Goal: Task Accomplishment & Management: Manage account settings

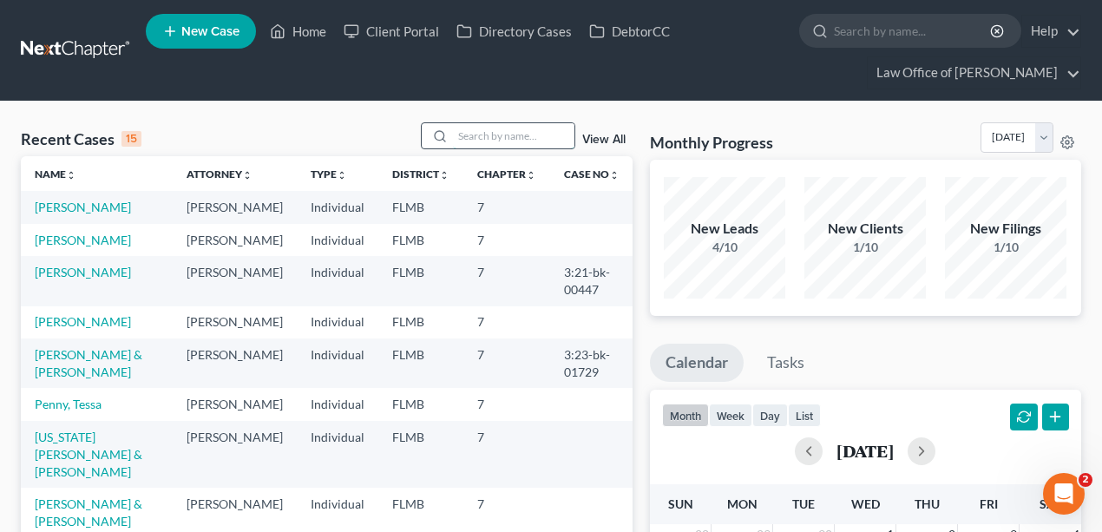
click at [493, 130] on input "search" at bounding box center [513, 135] width 121 height 25
type input "[PERSON_NAME]"
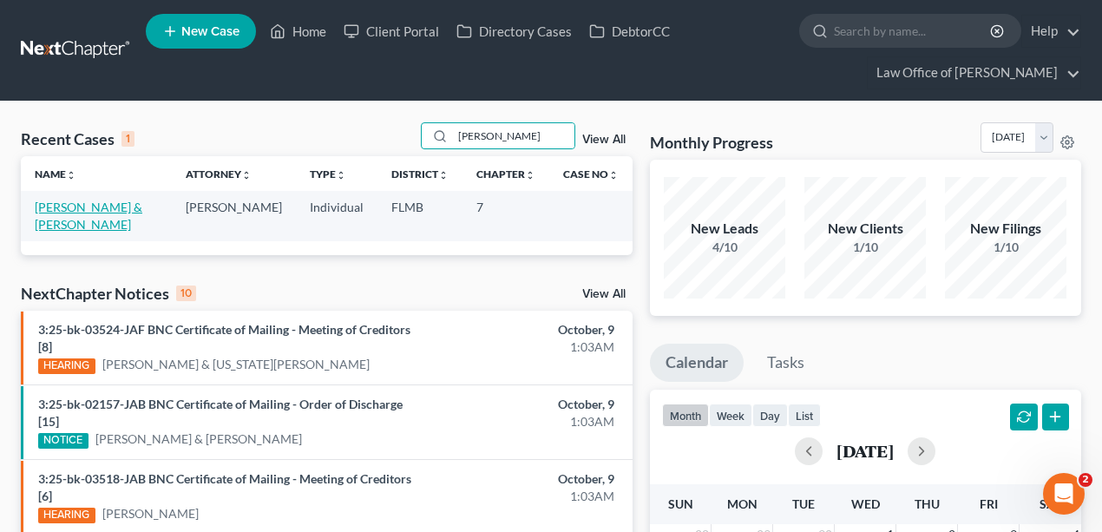
click at [94, 206] on link "[PERSON_NAME] & [PERSON_NAME]" at bounding box center [89, 216] width 108 height 32
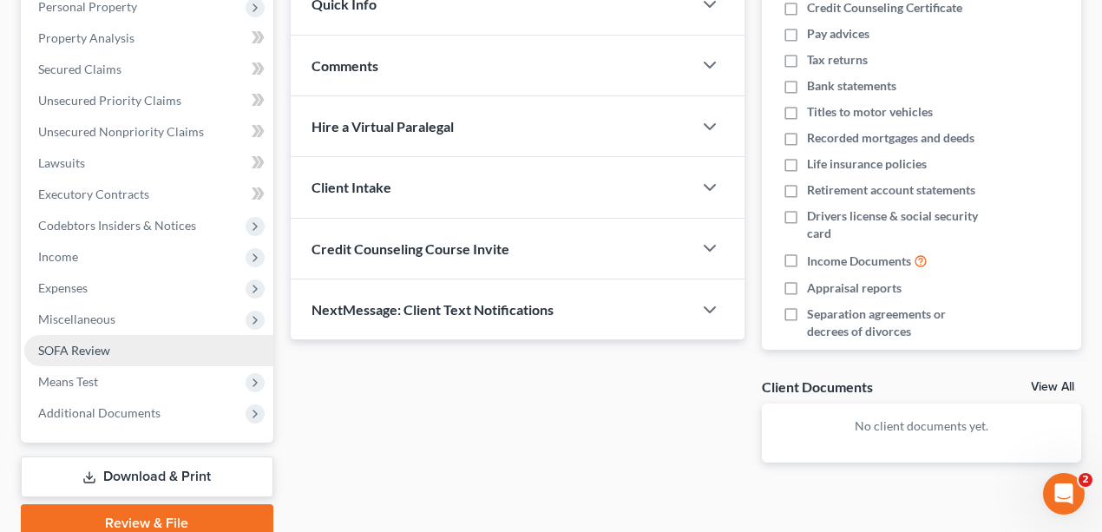
scroll to position [419, 0]
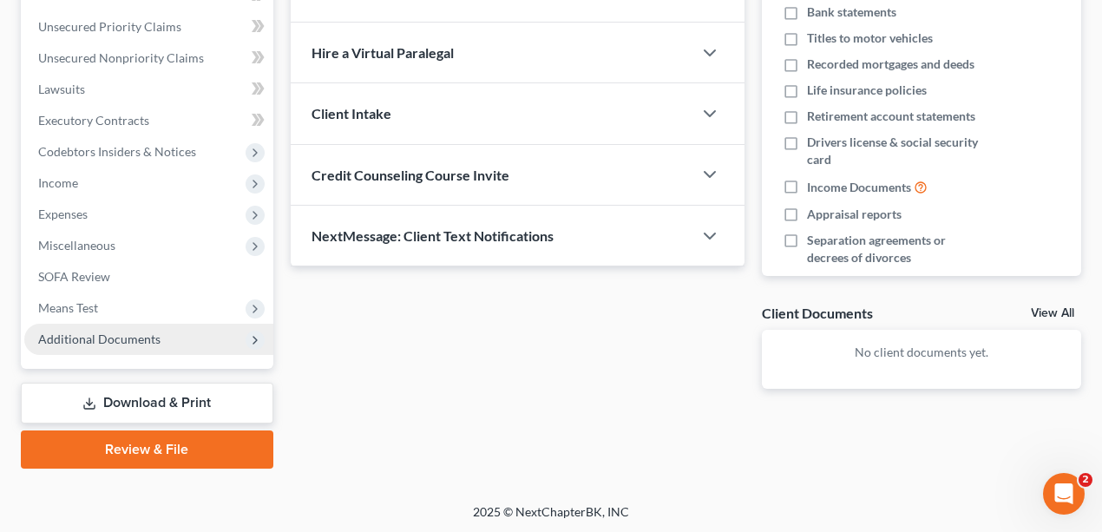
click at [91, 325] on span "Additional Documents" at bounding box center [148, 339] width 249 height 31
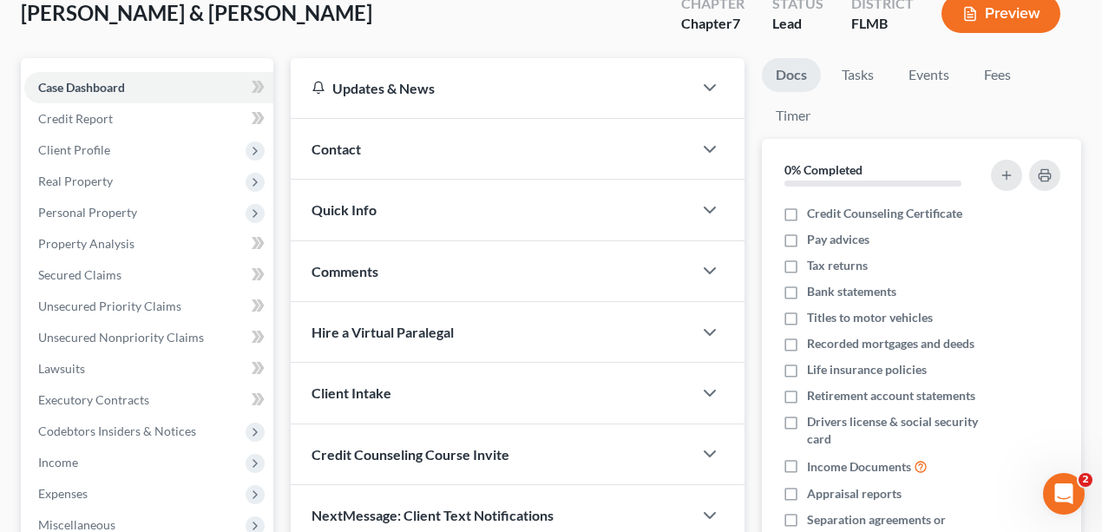
scroll to position [0, 0]
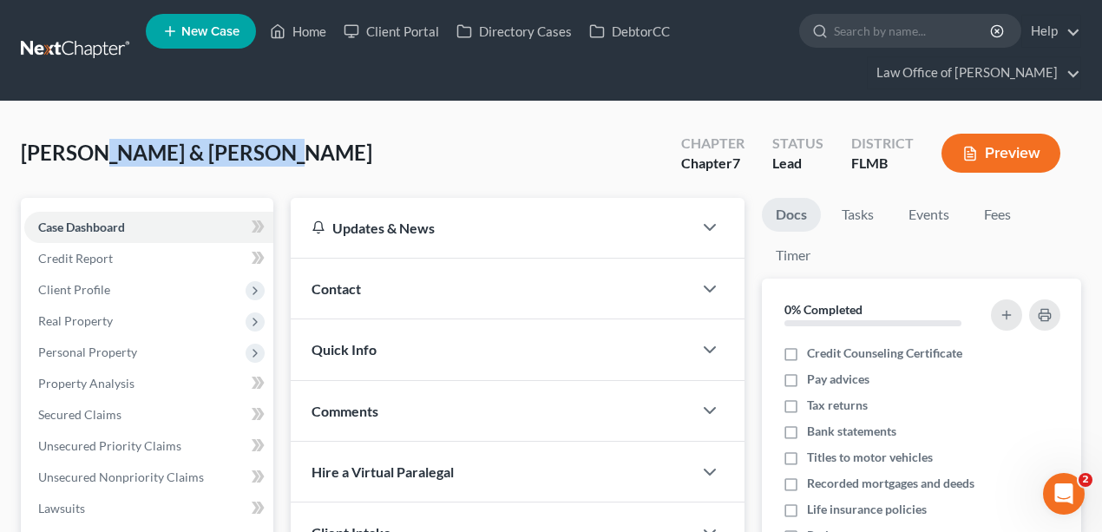
drag, startPoint x: 274, startPoint y: 152, endPoint x: 90, endPoint y: 146, distance: 184.1
click at [90, 146] on div "[PERSON_NAME] & [PERSON_NAME] Upgraded Chapter Chapter 7 Status Lead District […" at bounding box center [551, 159] width 1060 height 75
click at [90, 146] on span "[PERSON_NAME] & [PERSON_NAME]" at bounding box center [196, 152] width 351 height 25
drag, startPoint x: 271, startPoint y: 151, endPoint x: 46, endPoint y: 152, distance: 224.7
click at [50, 150] on div "[PERSON_NAME] & [PERSON_NAME] Upgraded Chapter Chapter 7 Status Lead District […" at bounding box center [551, 159] width 1060 height 75
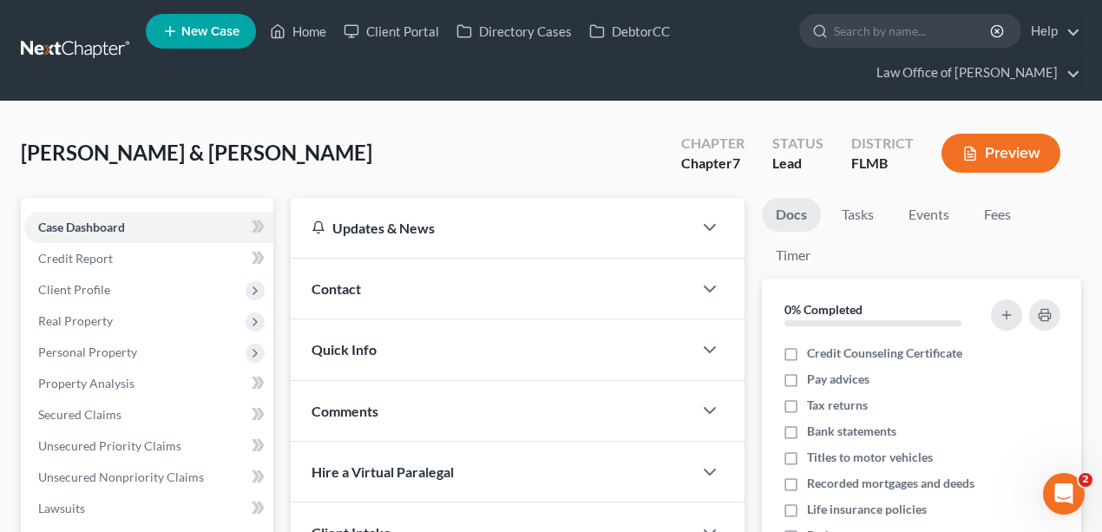
click at [38, 154] on span "[PERSON_NAME] & [PERSON_NAME]" at bounding box center [196, 152] width 351 height 25
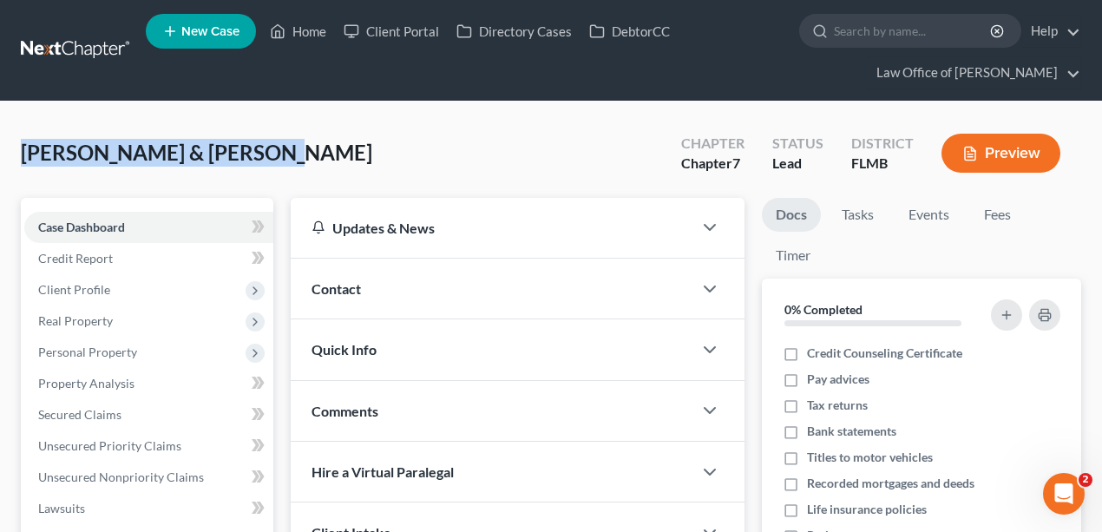
drag, startPoint x: 340, startPoint y: 153, endPoint x: 0, endPoint y: 142, distance: 340.3
click at [228, 156] on span "[PERSON_NAME] & [PERSON_NAME]" at bounding box center [196, 152] width 351 height 25
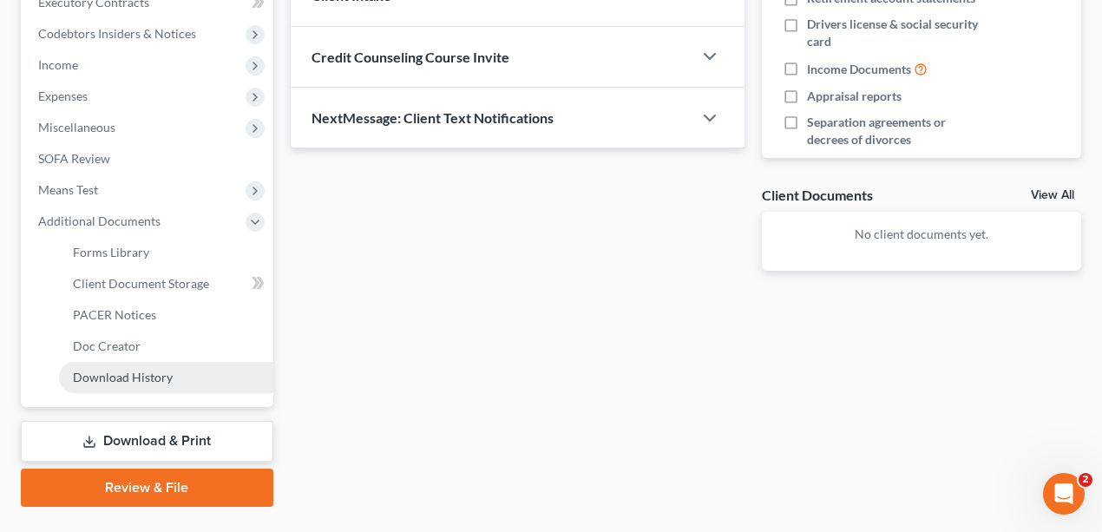
scroll to position [575, 0]
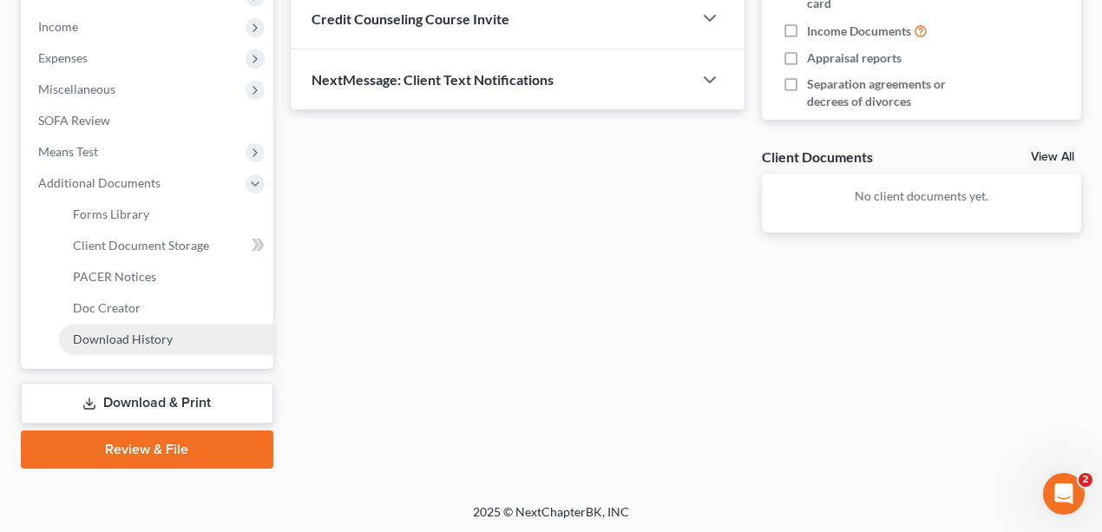
click at [144, 333] on span "Download History" at bounding box center [123, 338] width 100 height 15
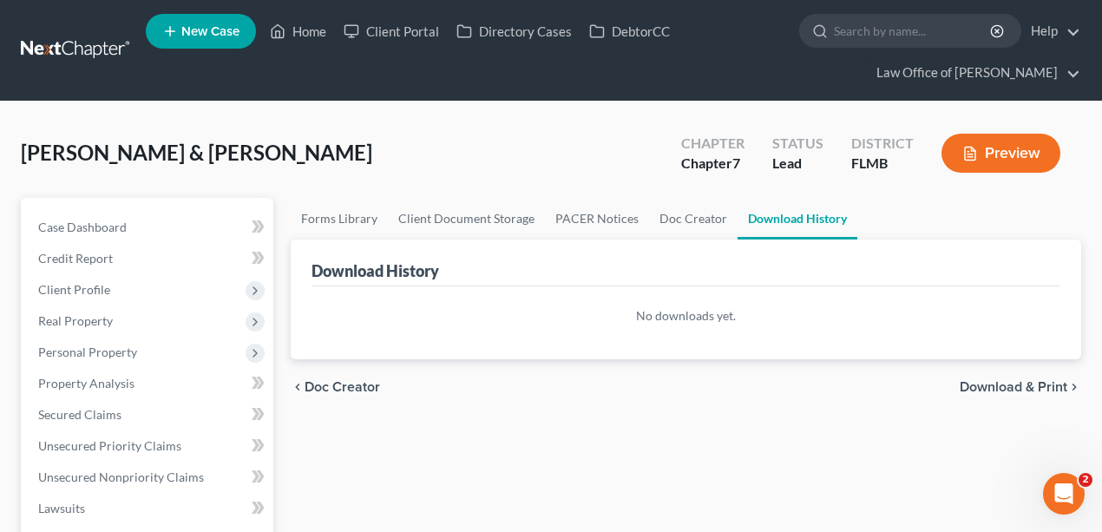
click at [416, 141] on div "[PERSON_NAME] & [PERSON_NAME] Upgraded Chapter Chapter 7 Status Lead District […" at bounding box center [551, 159] width 1060 height 75
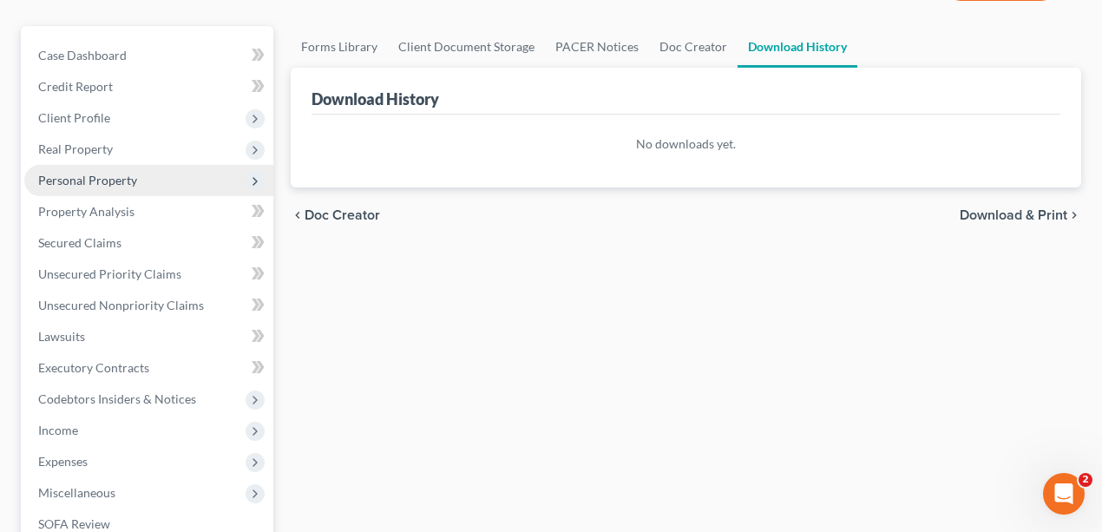
scroll to position [174, 0]
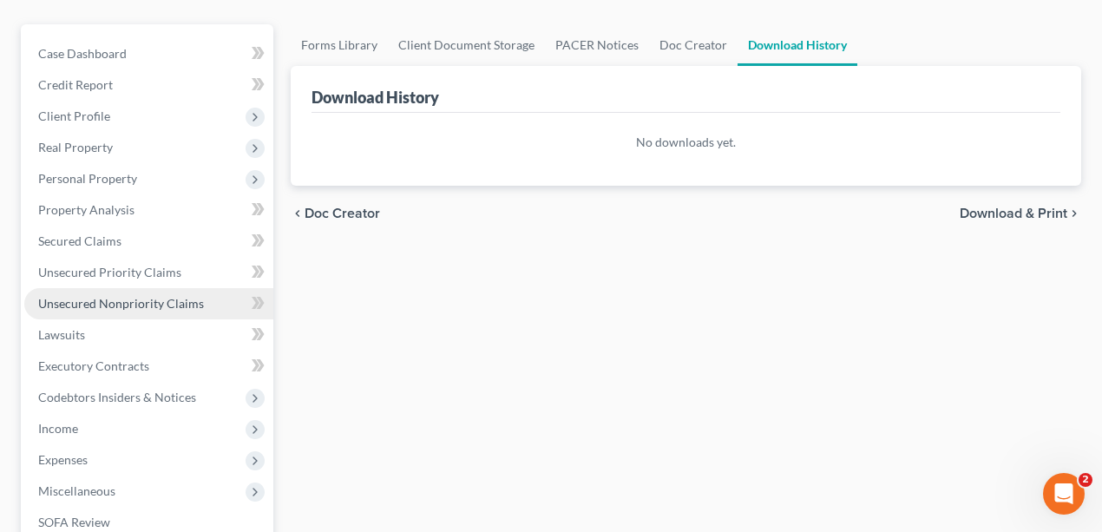
click at [111, 302] on span "Unsecured Nonpriority Claims" at bounding box center [121, 303] width 166 height 15
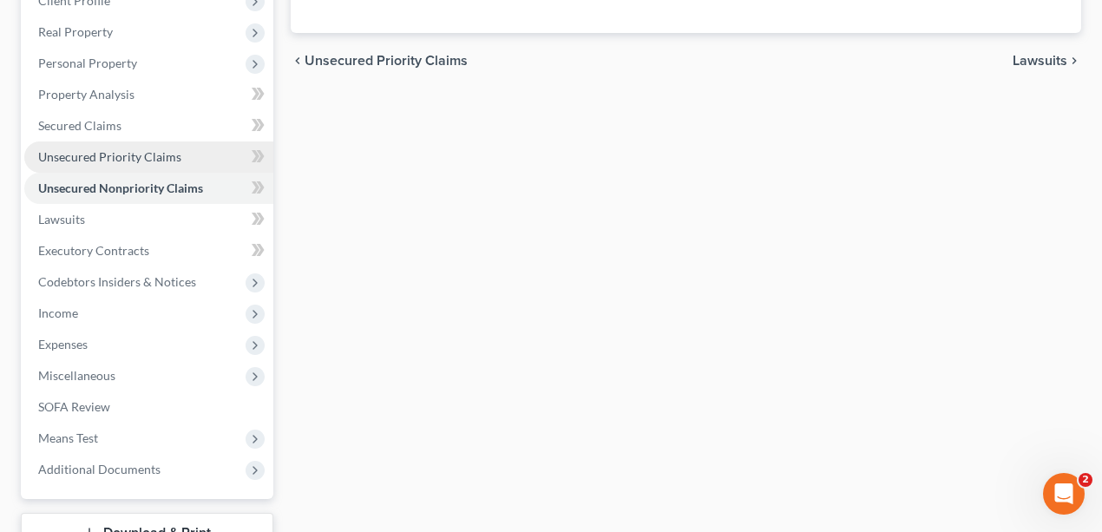
click at [101, 151] on span "Unsecured Priority Claims" at bounding box center [109, 156] width 143 height 15
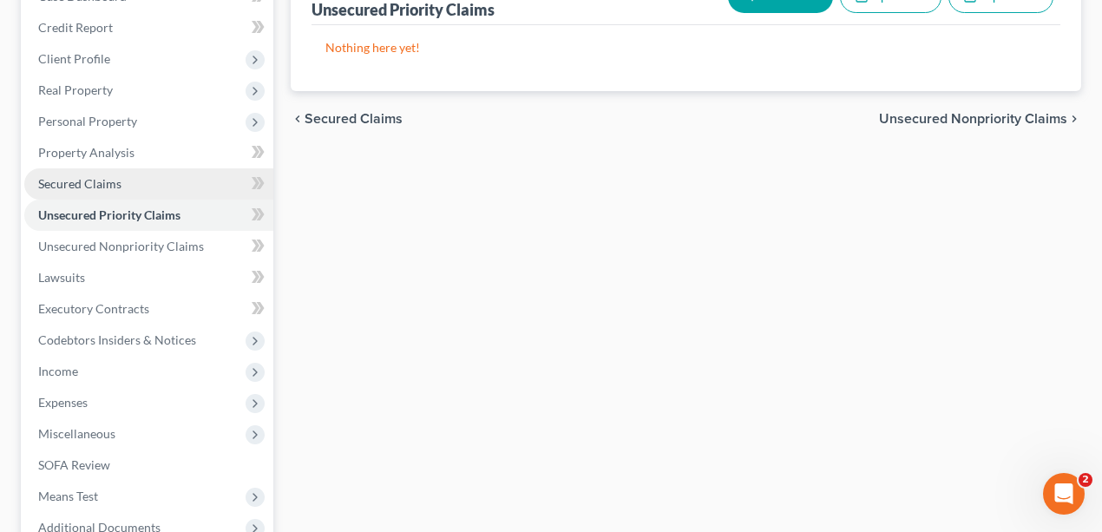
click at [87, 171] on link "Secured Claims" at bounding box center [148, 183] width 249 height 31
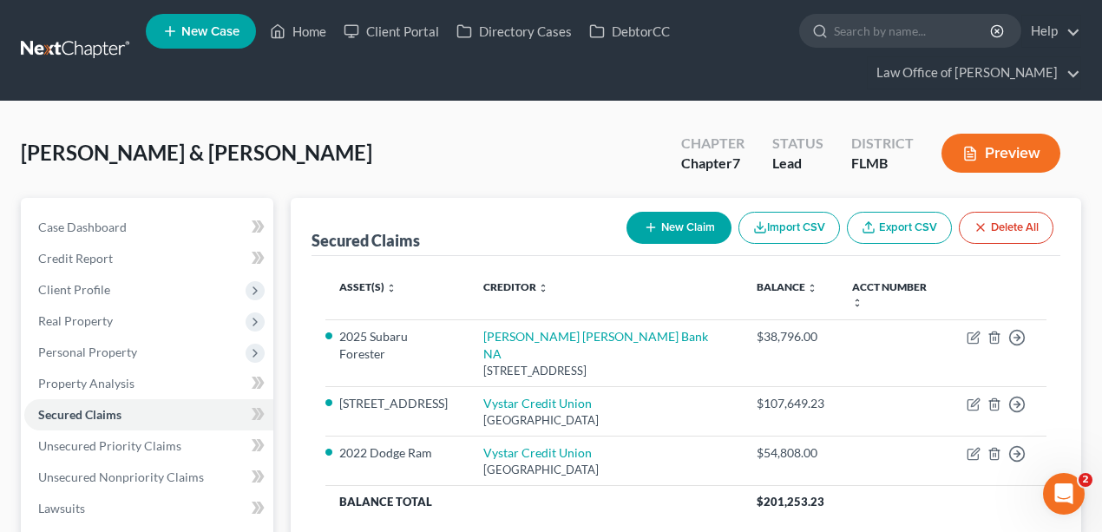
click at [332, 152] on div "[PERSON_NAME] & [PERSON_NAME] Upgraded Chapter Chapter 7 Status Lead District […" at bounding box center [551, 159] width 1060 height 75
drag, startPoint x: 276, startPoint y: 154, endPoint x: 108, endPoint y: 130, distance: 170.0
click at [108, 130] on div "[PERSON_NAME] & [PERSON_NAME] Upgraded Chapter Chapter 7 Status Lead District […" at bounding box center [551, 159] width 1060 height 75
click at [302, 147] on div "[PERSON_NAME] & [PERSON_NAME] Upgraded Chapter Chapter 7 Status Lead District […" at bounding box center [551, 159] width 1060 height 75
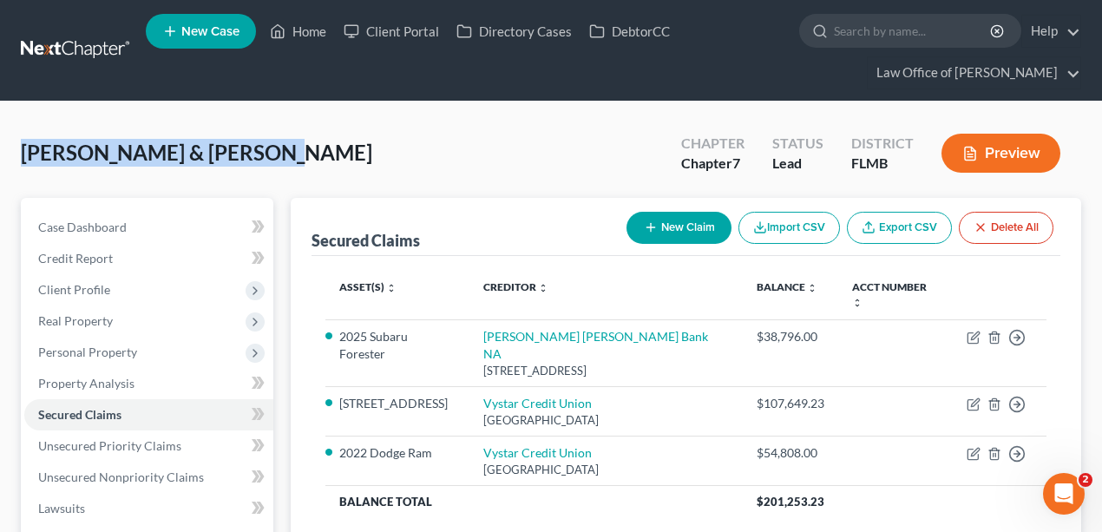
drag, startPoint x: 295, startPoint y: 156, endPoint x: -11, endPoint y: 128, distance: 307.6
click at [0, 128] on html "Home New Case Client Portal Directory Cases DebtorCC Law Office of [PERSON_NAME…" at bounding box center [551, 477] width 1102 height 954
click at [194, 132] on div "[PERSON_NAME] & [PERSON_NAME] Upgraded Chapter Chapter 7 Status Lead District […" at bounding box center [551, 159] width 1060 height 75
drag, startPoint x: 350, startPoint y: 160, endPoint x: -42, endPoint y: 153, distance: 391.4
click at [0, 153] on html "Home New Case Client Portal Directory Cases DebtorCC Law Office of [PERSON_NAME…" at bounding box center [551, 477] width 1102 height 954
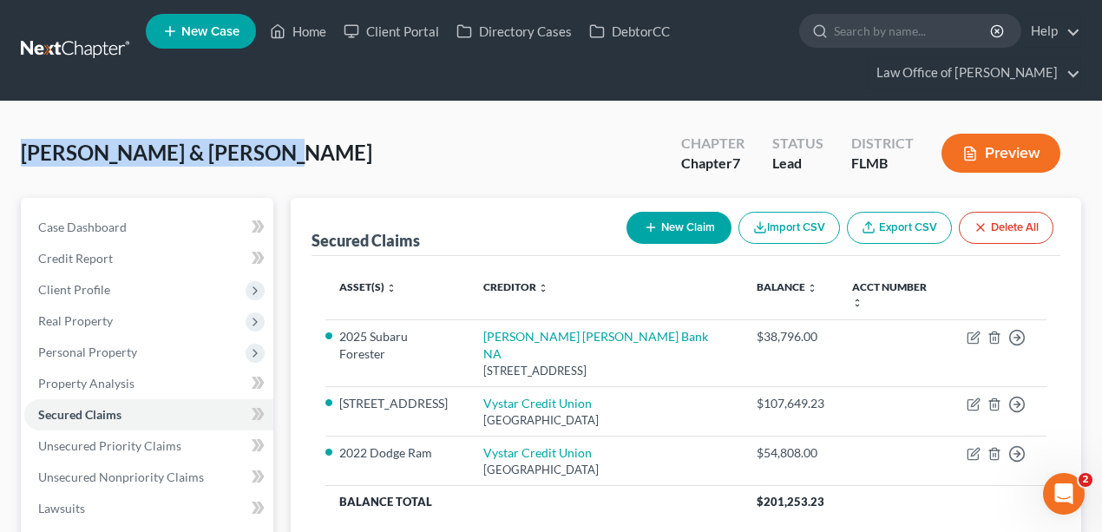
drag, startPoint x: 296, startPoint y: 154, endPoint x: 304, endPoint y: 106, distance: 49.2
click at [295, 154] on div "[PERSON_NAME] & [PERSON_NAME] Upgraded Chapter Chapter 7 Status Lead District […" at bounding box center [551, 159] width 1060 height 75
click at [61, 40] on link at bounding box center [76, 50] width 111 height 31
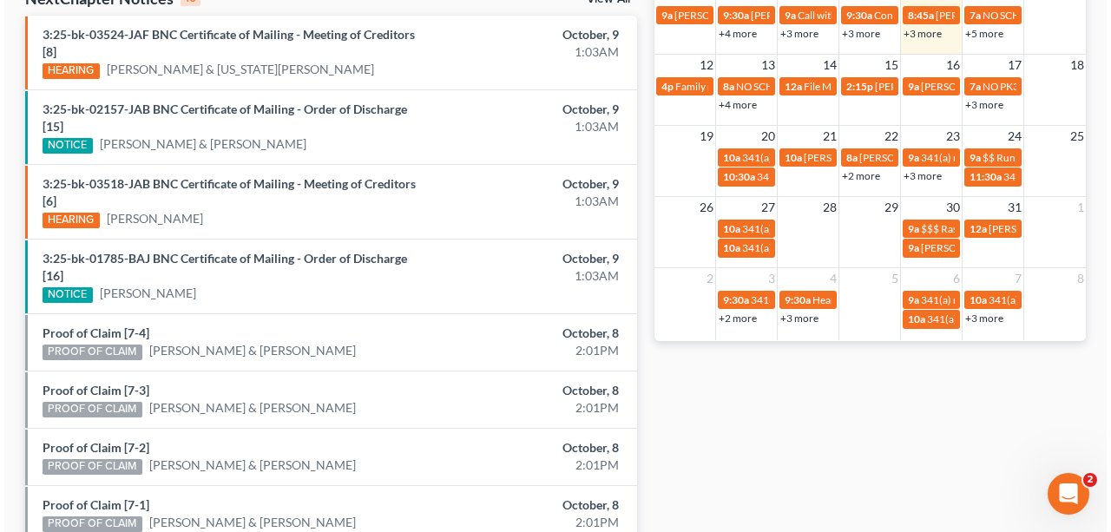
scroll to position [556, 0]
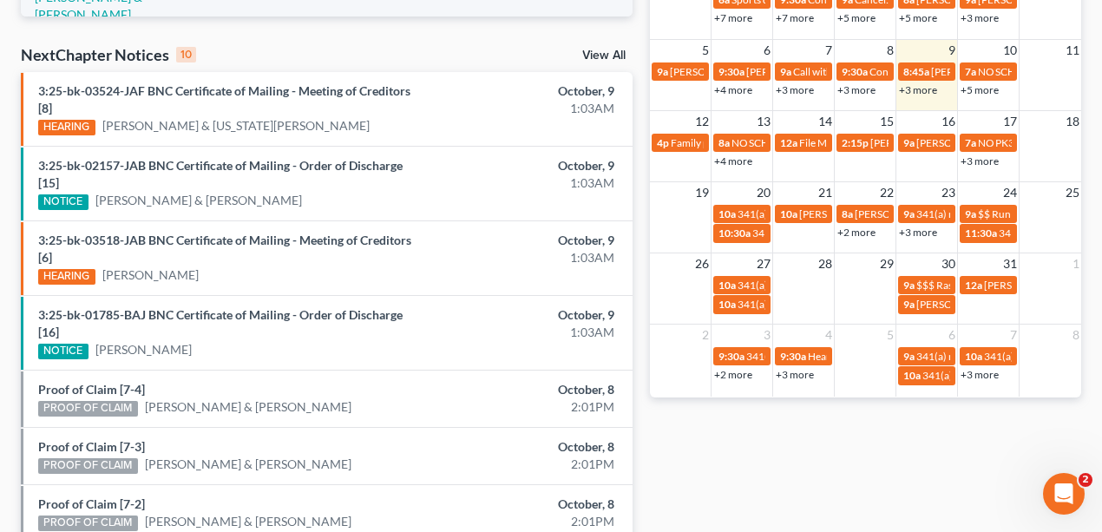
click at [720, 156] on link "+4 more" at bounding box center [733, 160] width 38 height 13
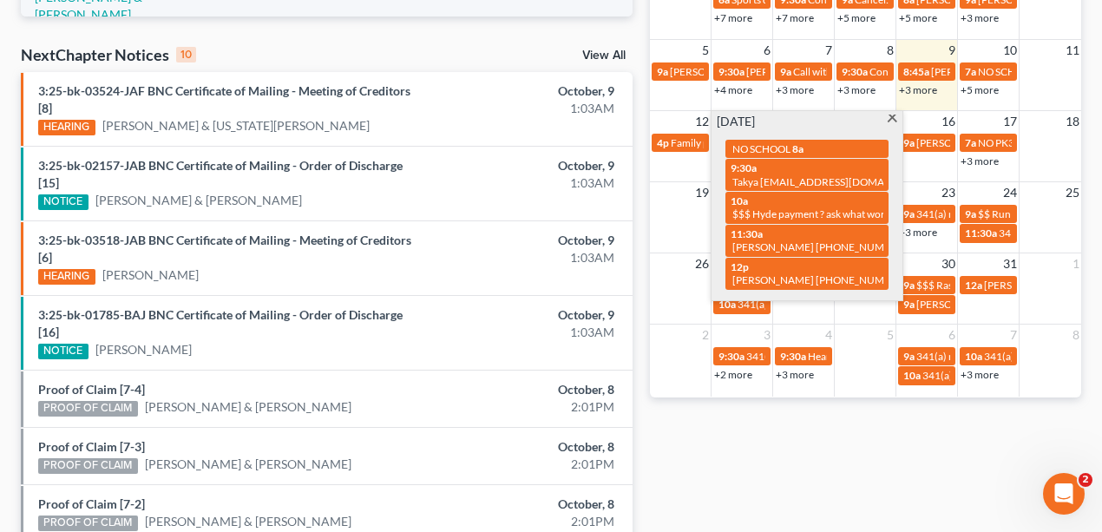
click at [792, 469] on div "Monthly Progress Bankruptcy Bankruptcy October 2025 September 2025 August 2025 …" at bounding box center [865, 162] width 449 height 1192
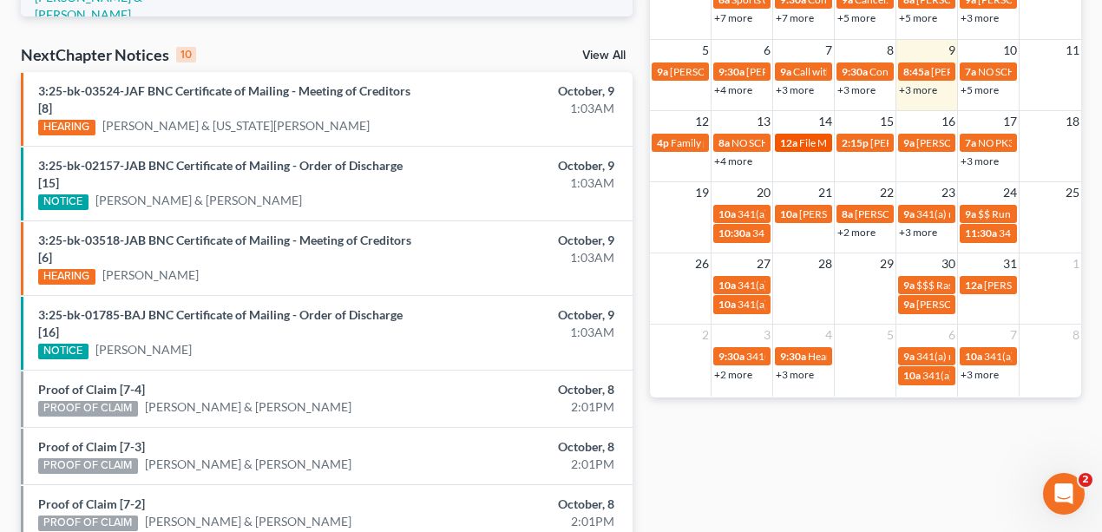
click at [788, 137] on span "12a" at bounding box center [788, 142] width 17 height 13
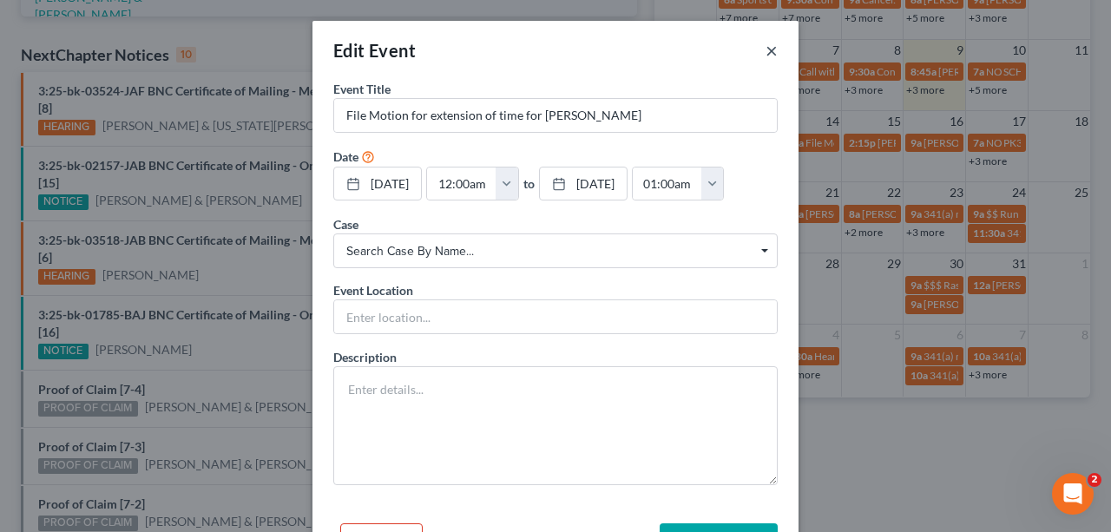
click at [770, 51] on button "×" at bounding box center [771, 50] width 12 height 21
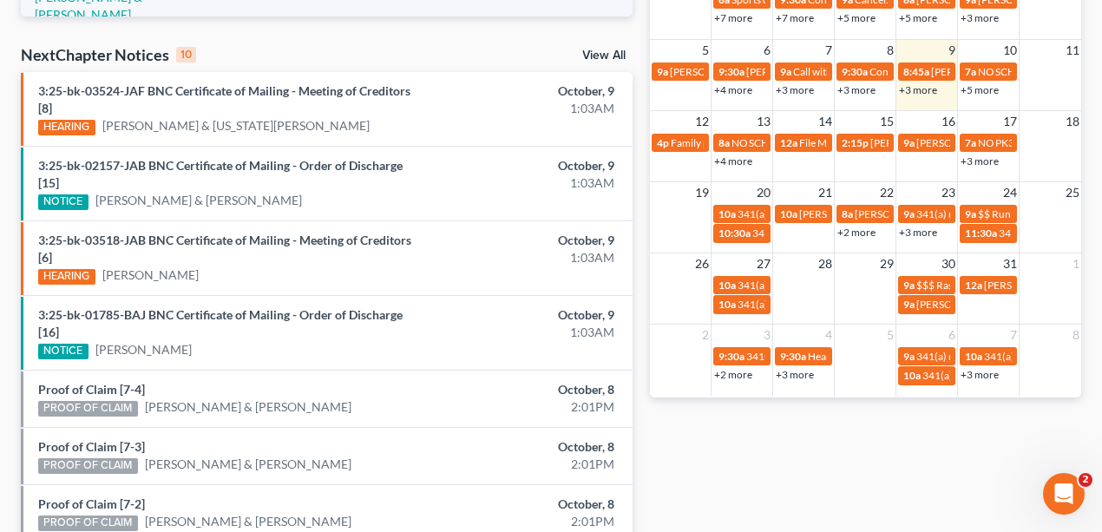
click at [809, 115] on td "14" at bounding box center [804, 121] width 62 height 22
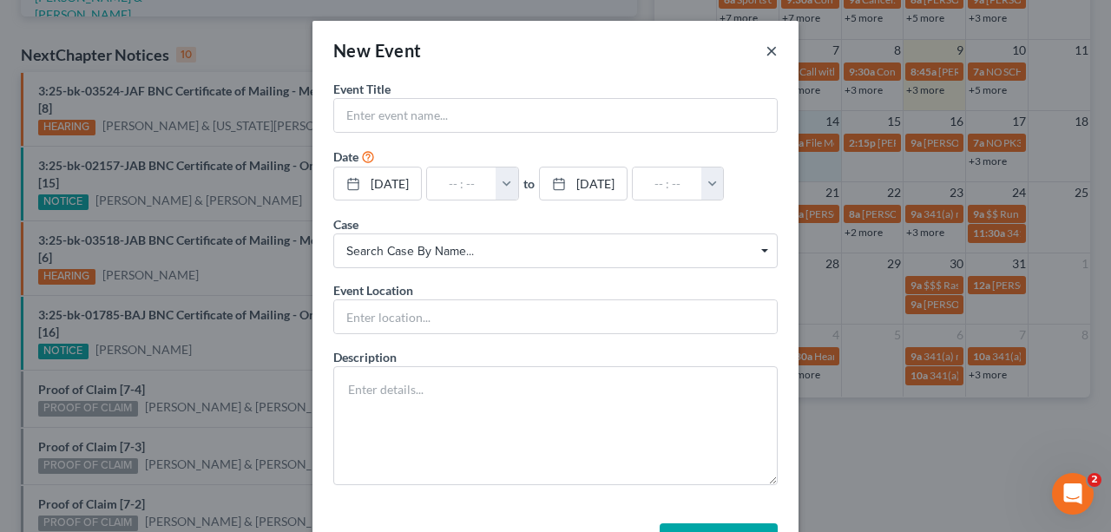
click at [769, 49] on button "×" at bounding box center [771, 50] width 12 height 21
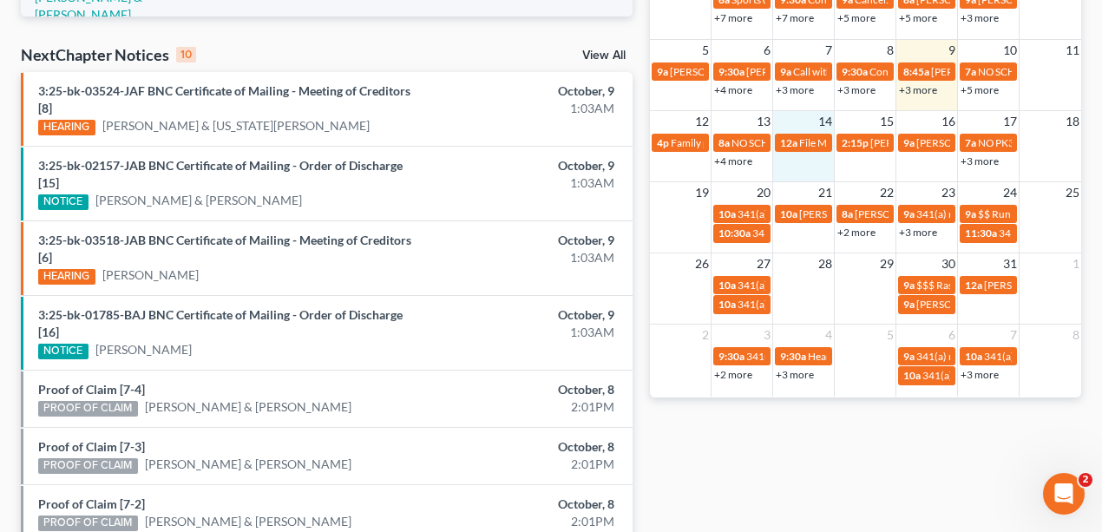
click at [789, 119] on td "14" at bounding box center [804, 121] width 62 height 22
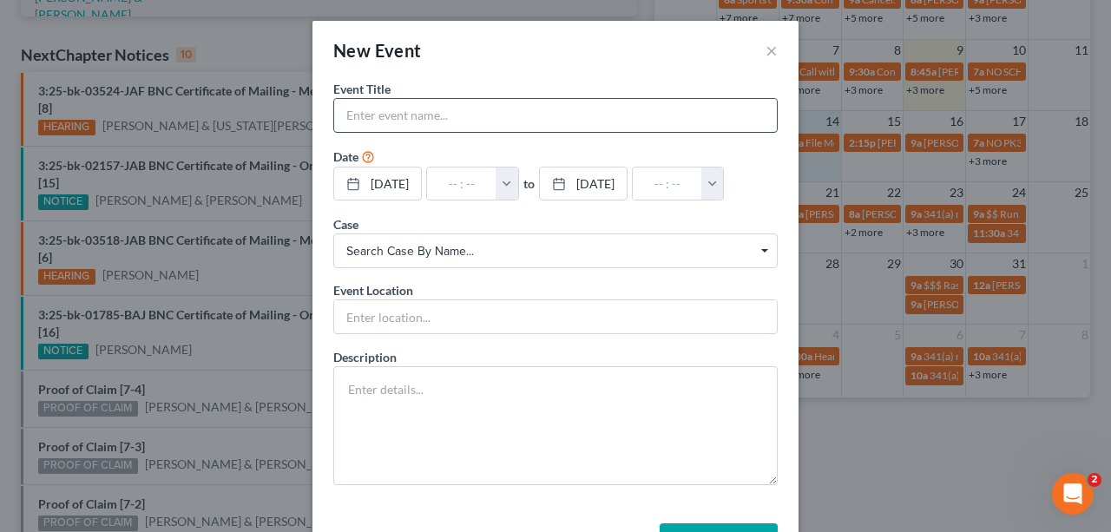
click at [510, 102] on input "text" at bounding box center [555, 115] width 443 height 33
type input "Shawn Bryson"
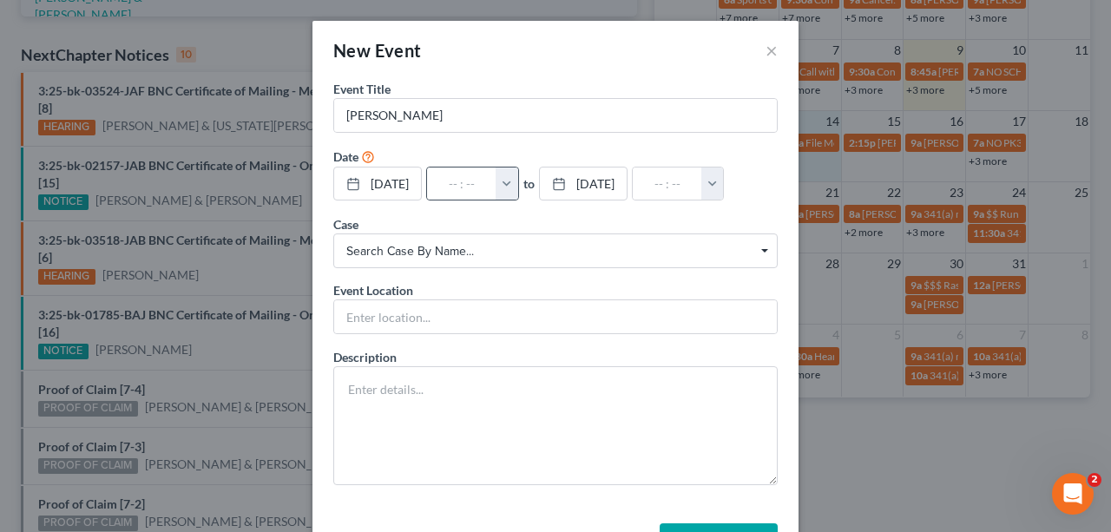
click at [518, 187] on button "button" at bounding box center [506, 183] width 23 height 33
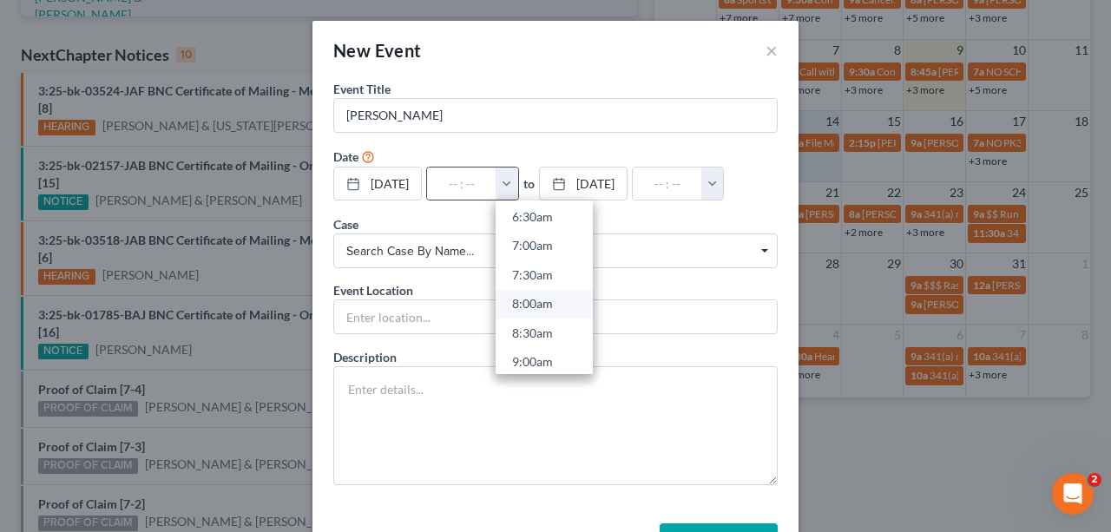
scroll to position [404, 0]
click at [560, 310] on link "8:30am" at bounding box center [543, 313] width 97 height 30
type input "8:30am"
type input "09:30am"
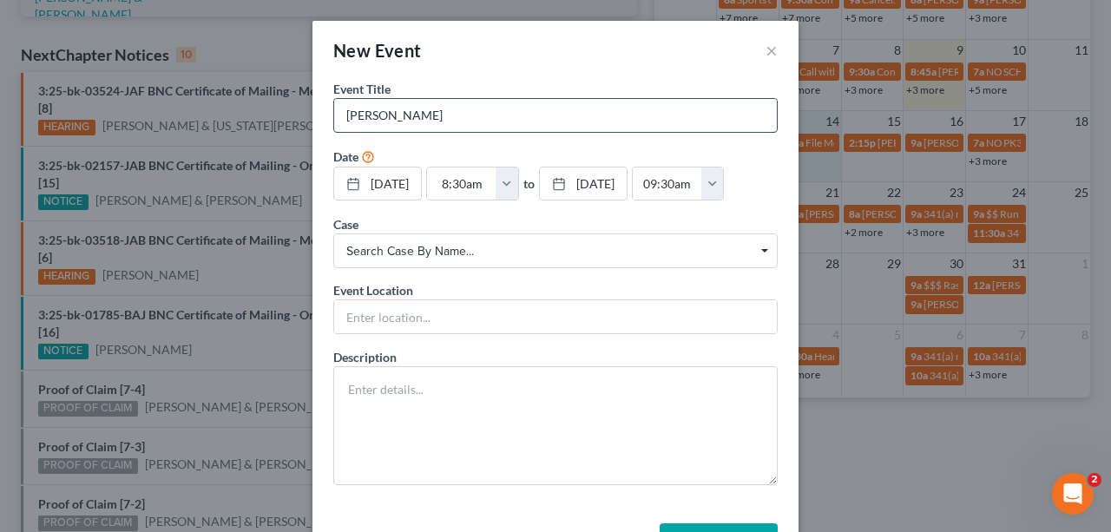
click at [533, 108] on input "Shawn Bryson" at bounding box center [555, 115] width 443 height 33
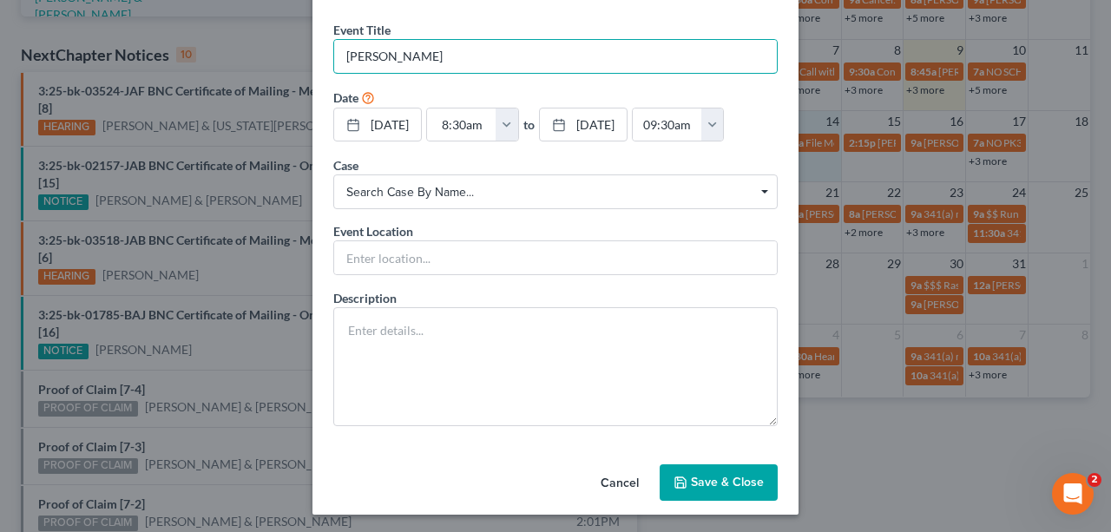
scroll to position [60, 0]
type input "Shawn Bryson signing appointment"
click at [751, 479] on button "Save & Close" at bounding box center [718, 481] width 118 height 36
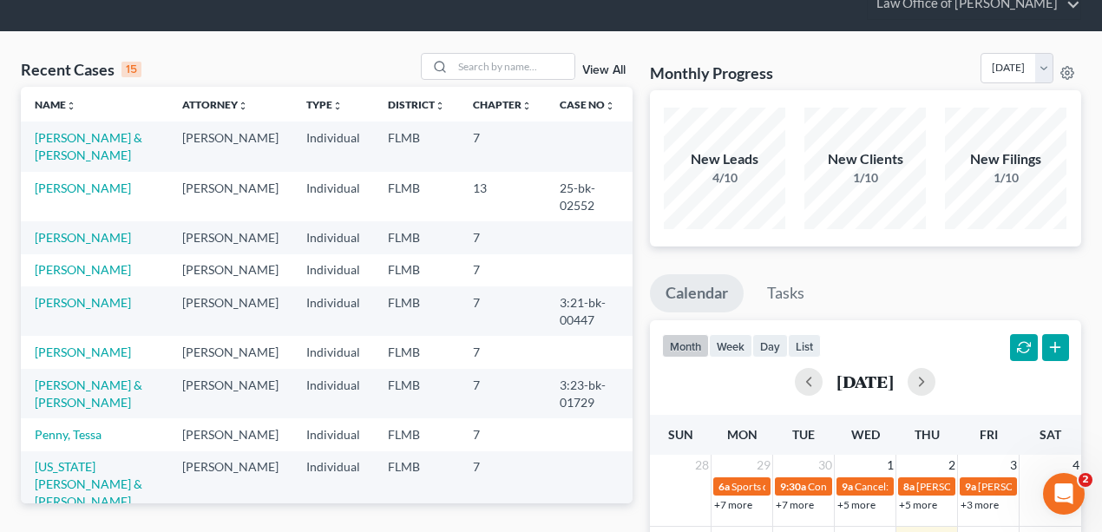
scroll to position [0, 0]
